Goal: Task Accomplishment & Management: Manage account settings

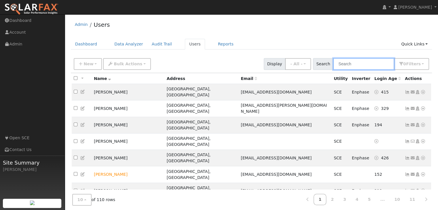
click at [352, 67] on input "text" at bounding box center [363, 64] width 61 height 12
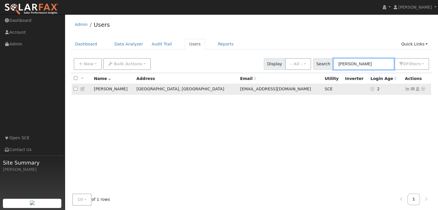
type input "[PERSON_NAME]"
click at [99, 91] on td "[PERSON_NAME]" at bounding box center [113, 89] width 43 height 11
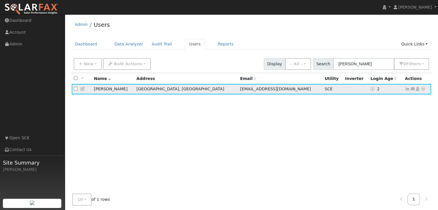
click at [407, 90] on icon at bounding box center [406, 89] width 5 height 4
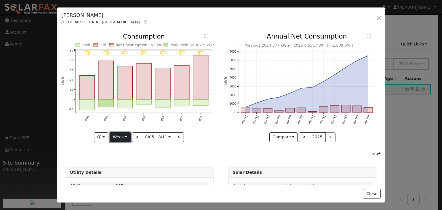
click at [119, 138] on button "Week" at bounding box center [120, 137] width 21 height 10
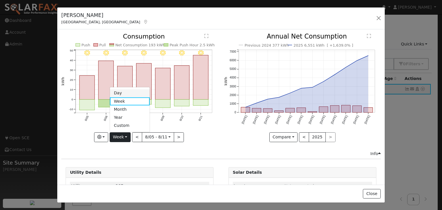
click at [122, 91] on link "Day" at bounding box center [130, 93] width 40 height 8
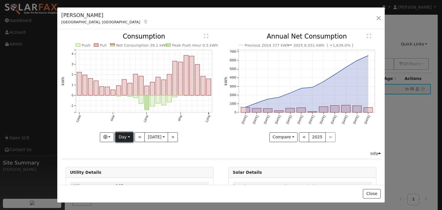
click at [122, 134] on button "Day" at bounding box center [124, 137] width 18 height 10
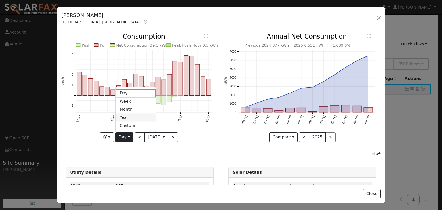
click at [122, 117] on link "Year" at bounding box center [136, 118] width 40 height 8
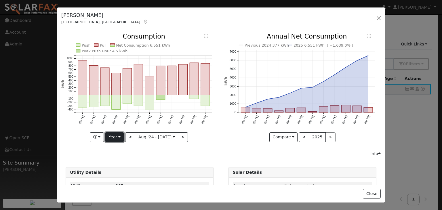
click at [118, 135] on button "Year" at bounding box center [114, 137] width 18 height 10
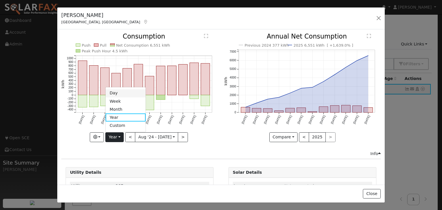
click at [115, 92] on link "Day" at bounding box center [126, 93] width 40 height 8
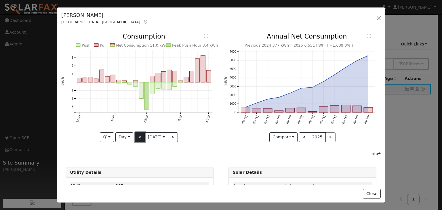
click at [137, 137] on button "<" at bounding box center [140, 137] width 10 height 10
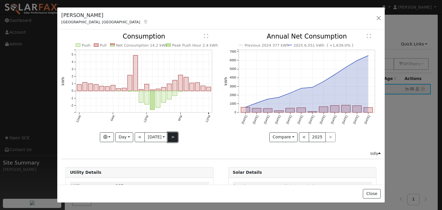
click at [171, 135] on button ">" at bounding box center [173, 137] width 10 height 10
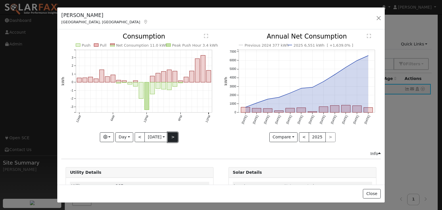
click at [171, 135] on button ">" at bounding box center [173, 137] width 10 height 10
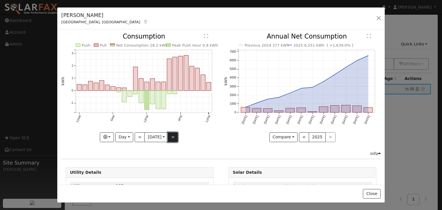
click at [171, 135] on button ">" at bounding box center [173, 137] width 10 height 10
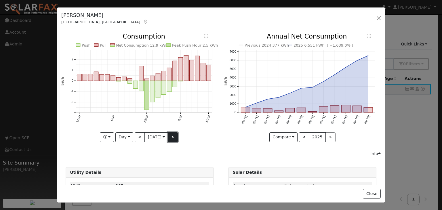
scroll to position [24, 0]
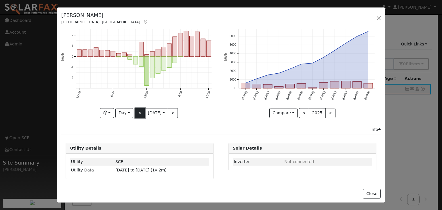
click at [138, 111] on button "<" at bounding box center [140, 113] width 10 height 10
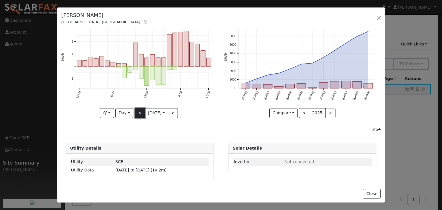
click at [138, 111] on button "<" at bounding box center [140, 113] width 10 height 10
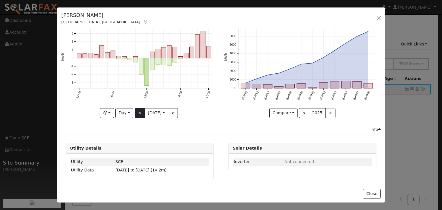
click at [138, 111] on div "Push Pull Net Consumption 11.0 kWh Peak Push Hour 3.4 kWh 12AM 6AM 12PM 6PM 11P…" at bounding box center [139, 63] width 156 height 108
click at [138, 111] on button "<" at bounding box center [140, 113] width 10 height 10
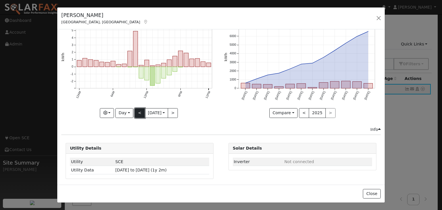
click at [138, 111] on button "<" at bounding box center [140, 113] width 10 height 10
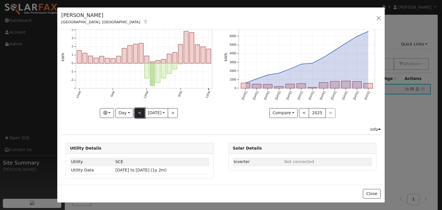
click at [138, 111] on button "<" at bounding box center [140, 113] width 10 height 10
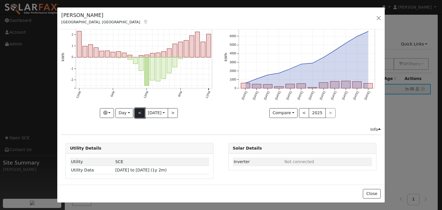
click at [138, 111] on button "<" at bounding box center [140, 113] width 10 height 10
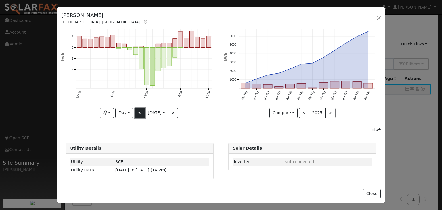
click at [138, 111] on button "<" at bounding box center [140, 113] width 10 height 10
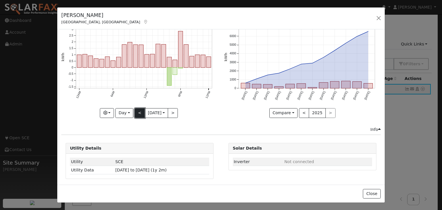
click at [138, 111] on button "<" at bounding box center [140, 113] width 10 height 10
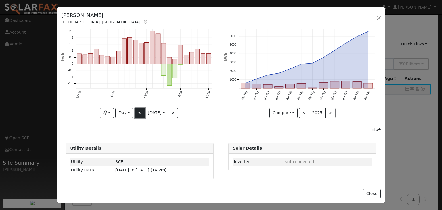
click at [138, 111] on button "<" at bounding box center [140, 113] width 10 height 10
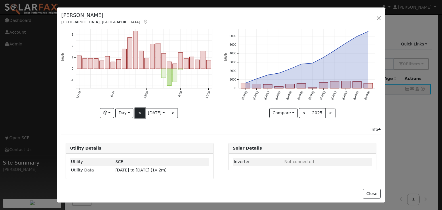
click at [138, 111] on button "<" at bounding box center [140, 113] width 10 height 10
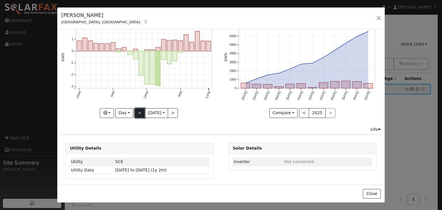
click at [138, 111] on button "<" at bounding box center [140, 113] width 10 height 10
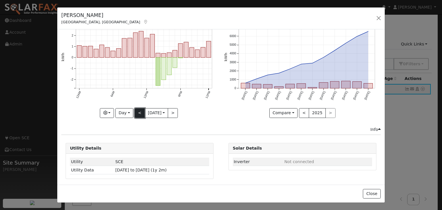
click at [138, 111] on button "<" at bounding box center [140, 113] width 10 height 10
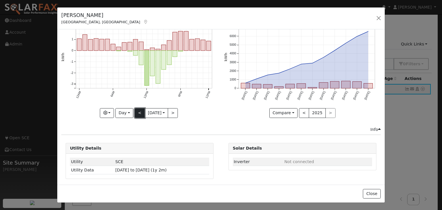
click at [138, 111] on button "<" at bounding box center [140, 113] width 10 height 10
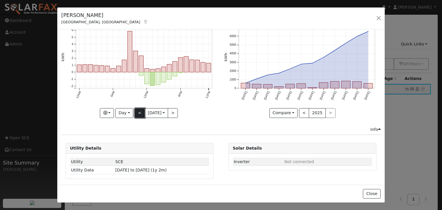
click at [138, 111] on button "<" at bounding box center [140, 113] width 10 height 10
type input "[DATE]"
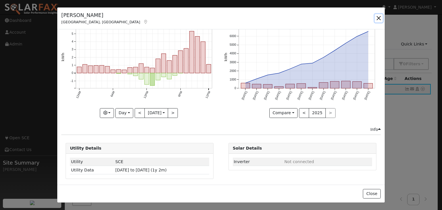
click at [379, 17] on button "button" at bounding box center [379, 18] width 8 height 8
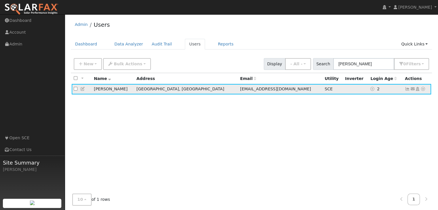
click at [407, 90] on icon at bounding box center [406, 89] width 5 height 4
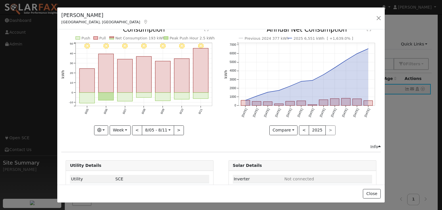
scroll to position [0, 0]
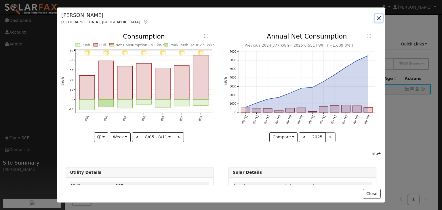
click at [376, 21] on button "button" at bounding box center [379, 18] width 8 height 8
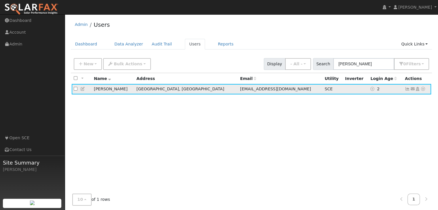
click at [422, 89] on icon at bounding box center [422, 89] width 5 height 4
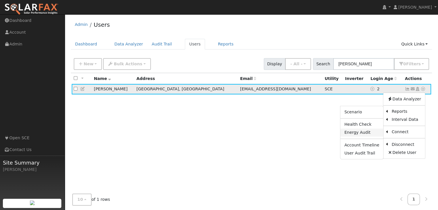
click at [355, 133] on link "Energy Audit" at bounding box center [361, 133] width 43 height 8
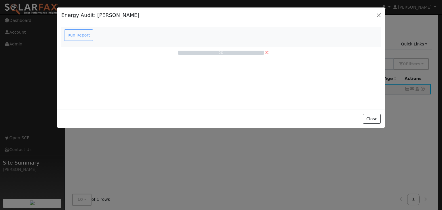
click at [77, 36] on div "Run Report" at bounding box center [79, 35] width 33 height 12
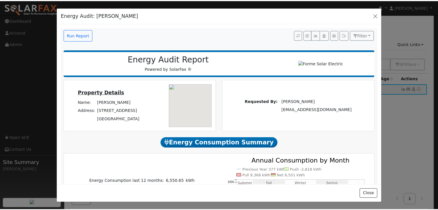
scroll to position [49, 0]
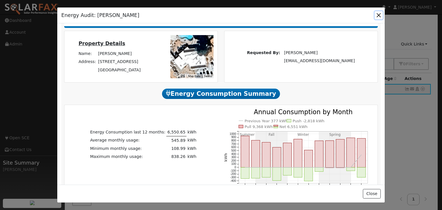
click at [379, 16] on button "button" at bounding box center [379, 15] width 8 height 8
